Goal: Task Accomplishment & Management: Manage account settings

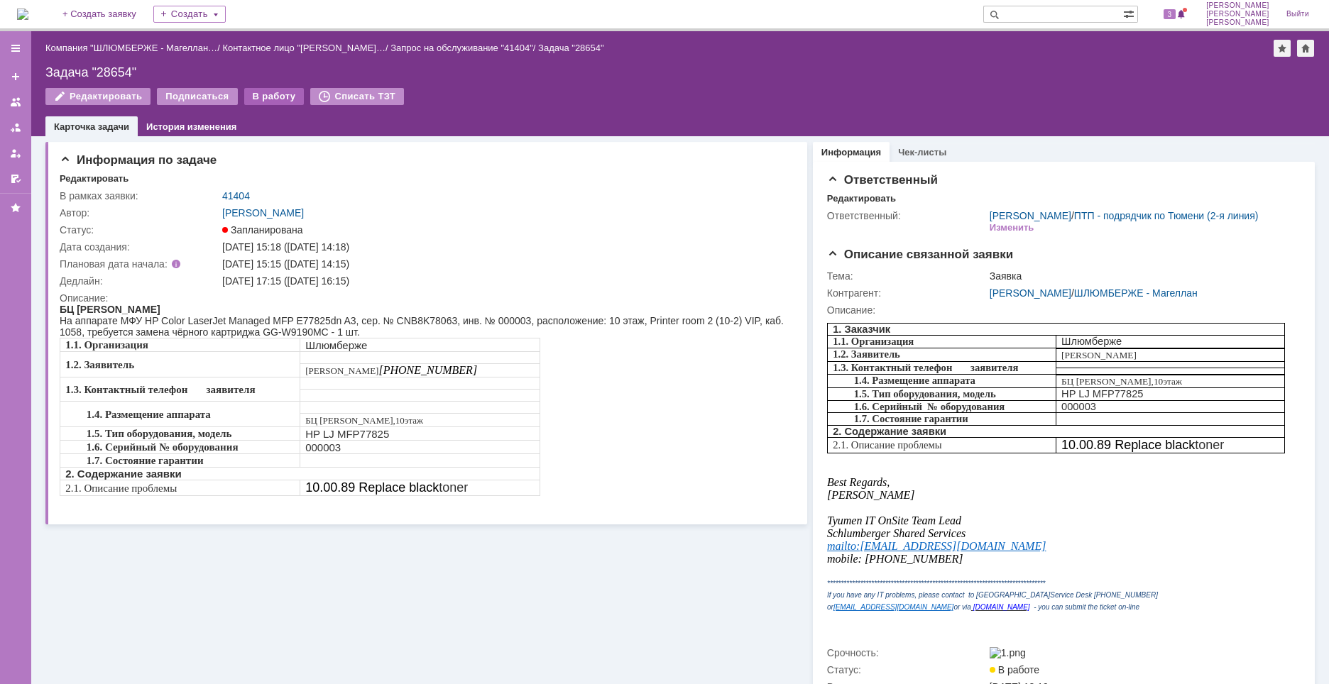
click at [254, 97] on div "В работу" at bounding box center [274, 96] width 60 height 17
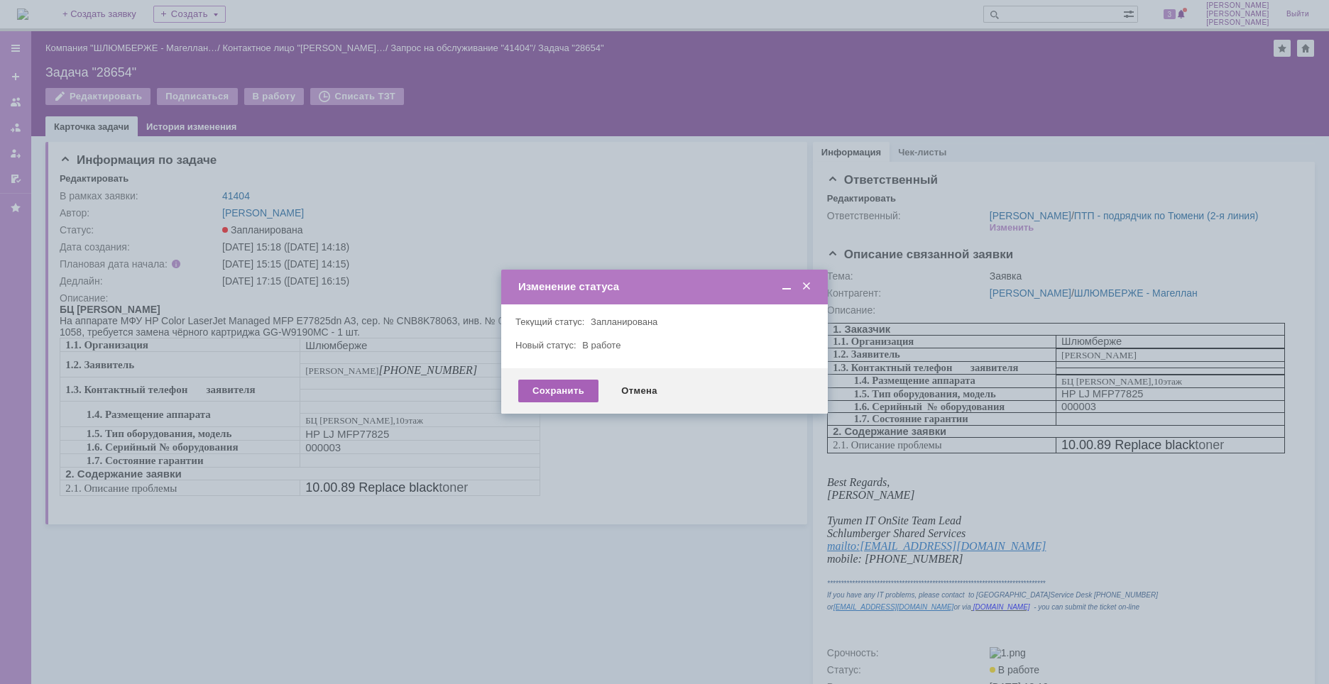
click at [555, 392] on div "Сохранить" at bounding box center [558, 391] width 80 height 23
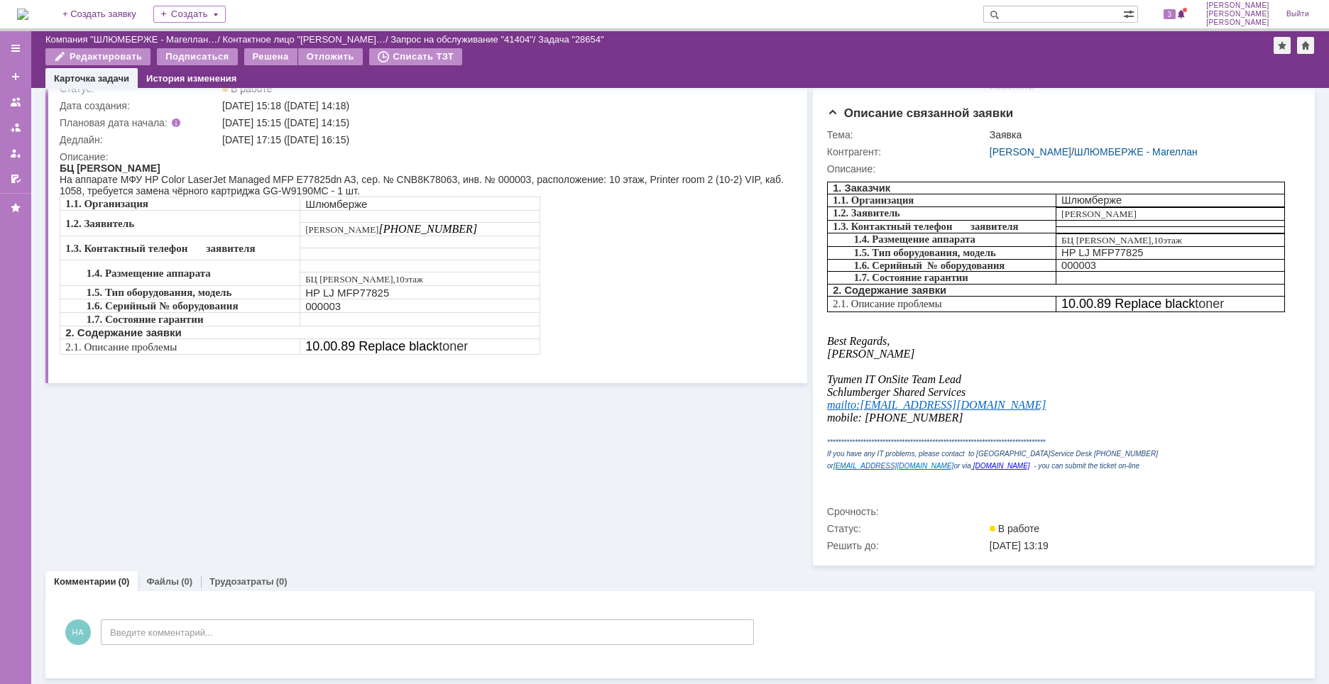
scroll to position [110, 0]
click at [610, 493] on div "Информация по задаче Редактировать В рамках заявки: 41404 Автор: [PERSON_NAME] …" at bounding box center [426, 280] width 762 height 571
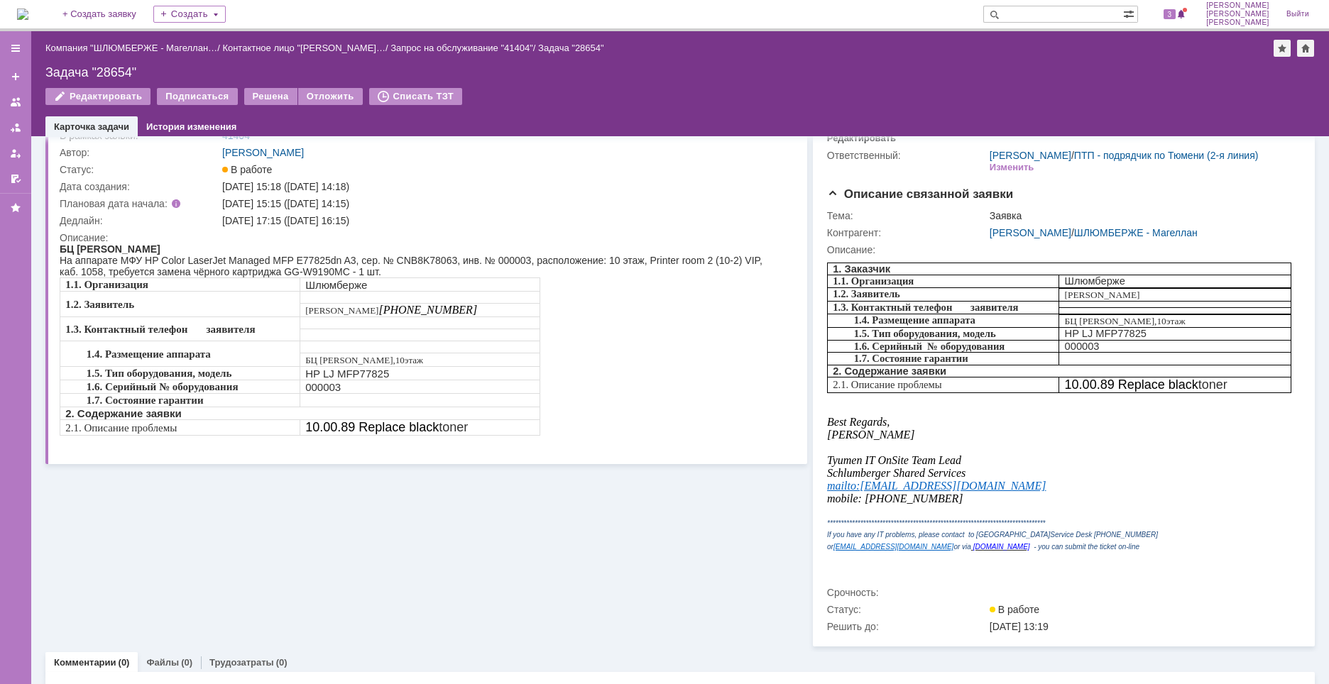
scroll to position [0, 0]
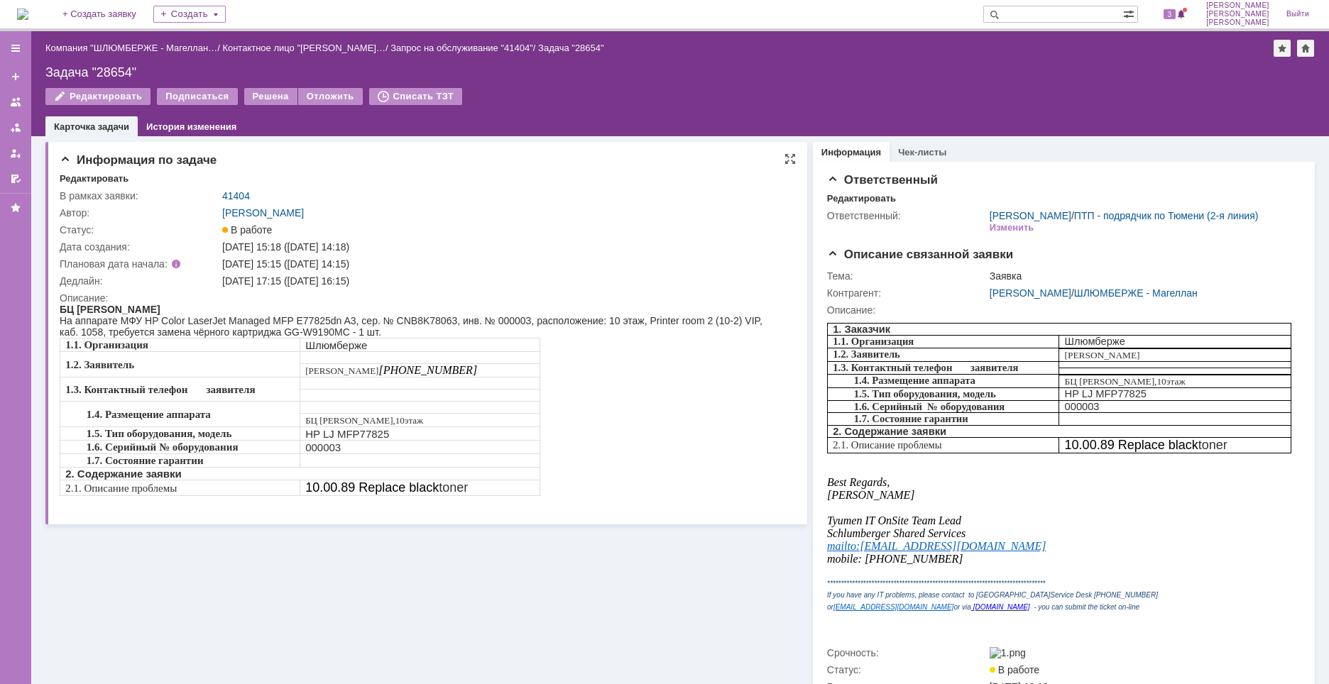
click at [424, 322] on div "На аппарате МФУ HP Color LaserJet Managed MFP E77825dn A3, сер. № CNB8K78063, и…" at bounding box center [421, 326] width 722 height 23
copy div "CNB8K78063"
click at [119, 67] on div "Задача "28654"" at bounding box center [679, 72] width 1269 height 14
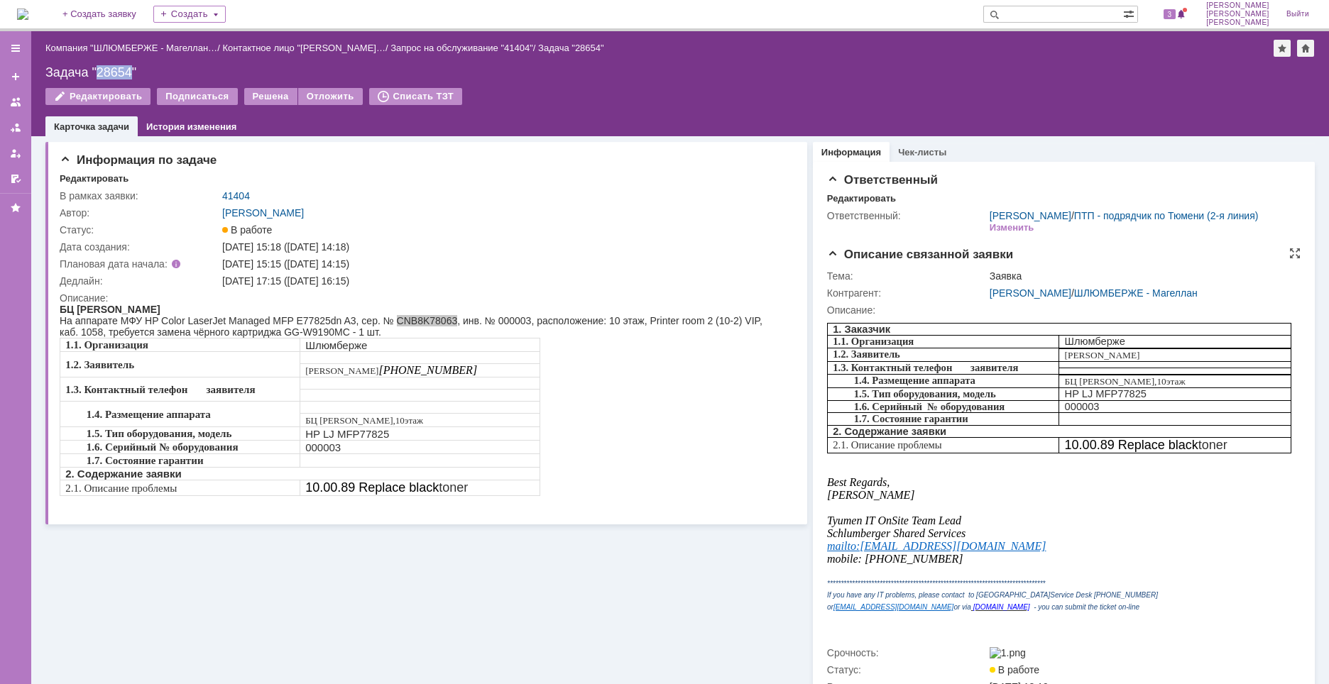
copy div "28654"
drag, startPoint x: 239, startPoint y: 331, endPoint x: 160, endPoint y: 324, distance: 79.2
click at [238, 331] on div "На аппарате МФУ HP Color LaserJet Managed MFP E77825dn A3, сер. № CNB8K78063, и…" at bounding box center [421, 326] width 722 height 23
drag, startPoint x: 107, startPoint y: 328, endPoint x: 385, endPoint y: 336, distance: 277.7
click at [385, 336] on div "На аппарате МФУ HP Color LaserJet Managed MFP E77825dn A3, сер. № CNB8K78063, и…" at bounding box center [421, 326] width 722 height 23
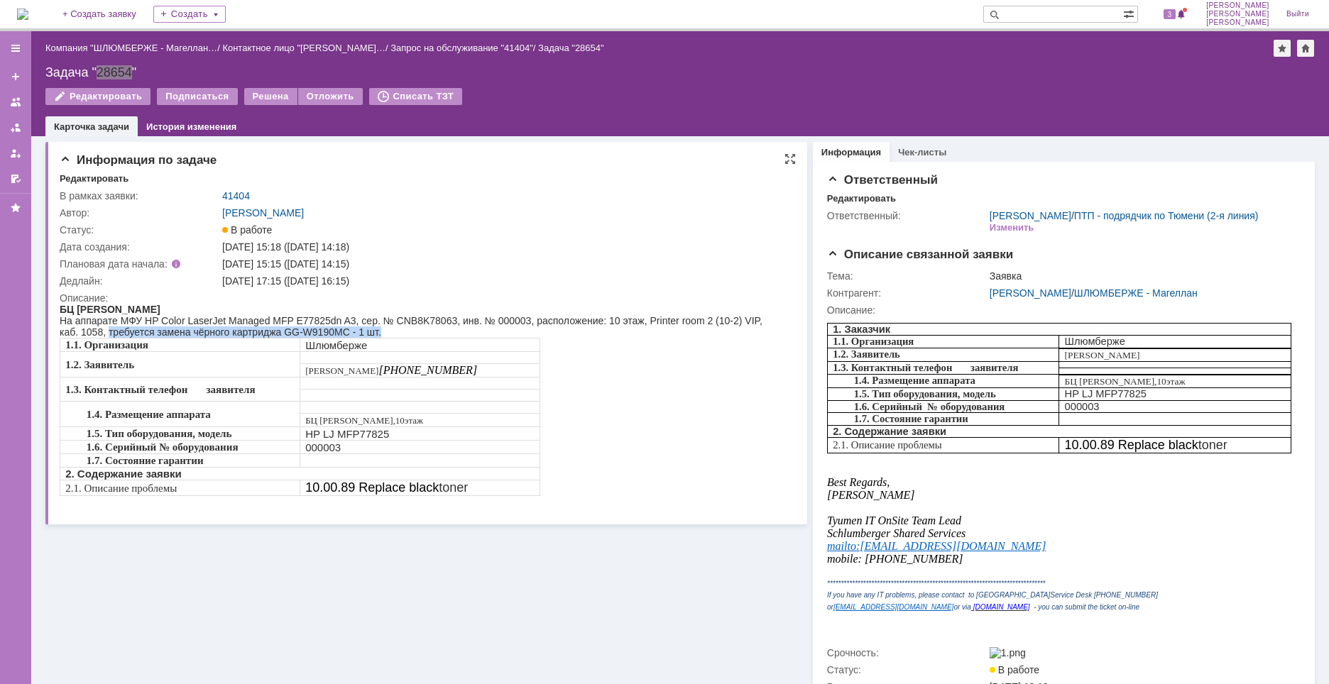
copy div "требуется замена чёрного картриджа GG-W9190MC - 1 шт."
drag, startPoint x: 355, startPoint y: 280, endPoint x: 342, endPoint y: 280, distance: 12.8
click at [355, 280] on div "[DATE] 17:15 ([DATE] 16:15)" at bounding box center [503, 280] width 563 height 11
drag, startPoint x: 382, startPoint y: 278, endPoint x: 306, endPoint y: 277, distance: 76.0
click at [306, 277] on div "[DATE] 17:15 ([DATE] 16:15)" at bounding box center [503, 280] width 563 height 11
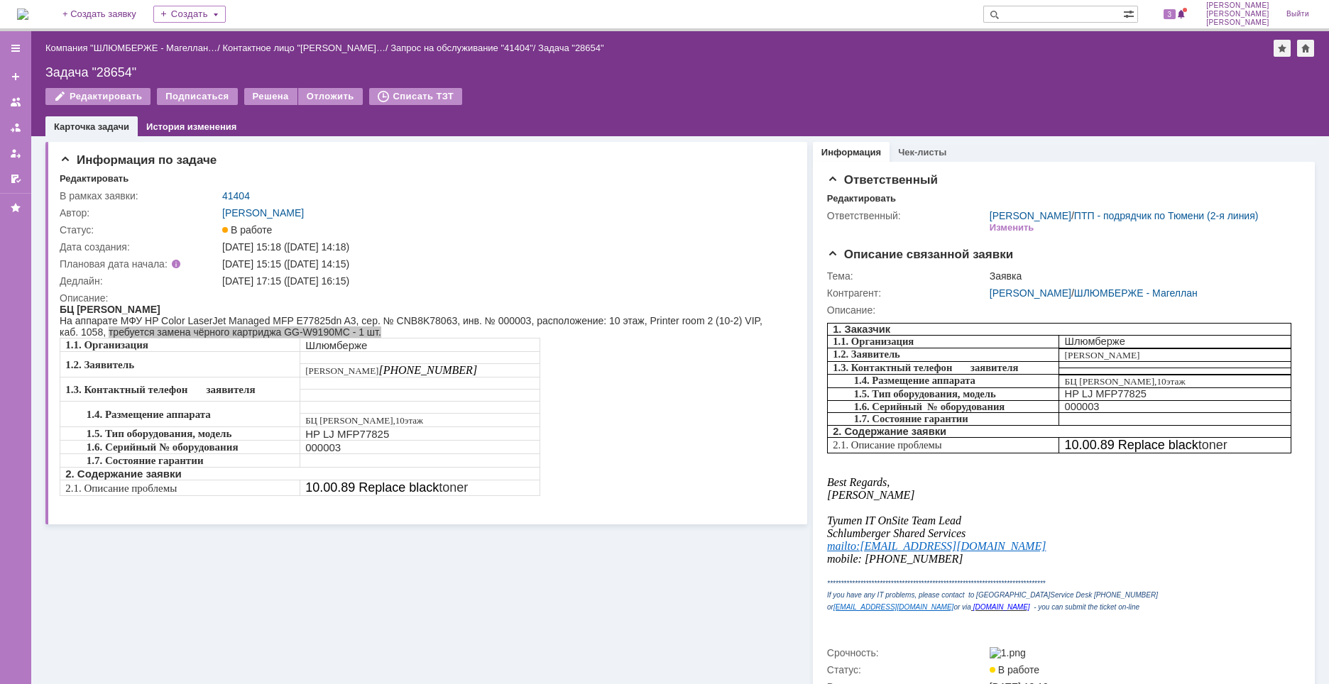
copy div "[DATE] 16:15"
